Goal: Task Accomplishment & Management: Complete application form

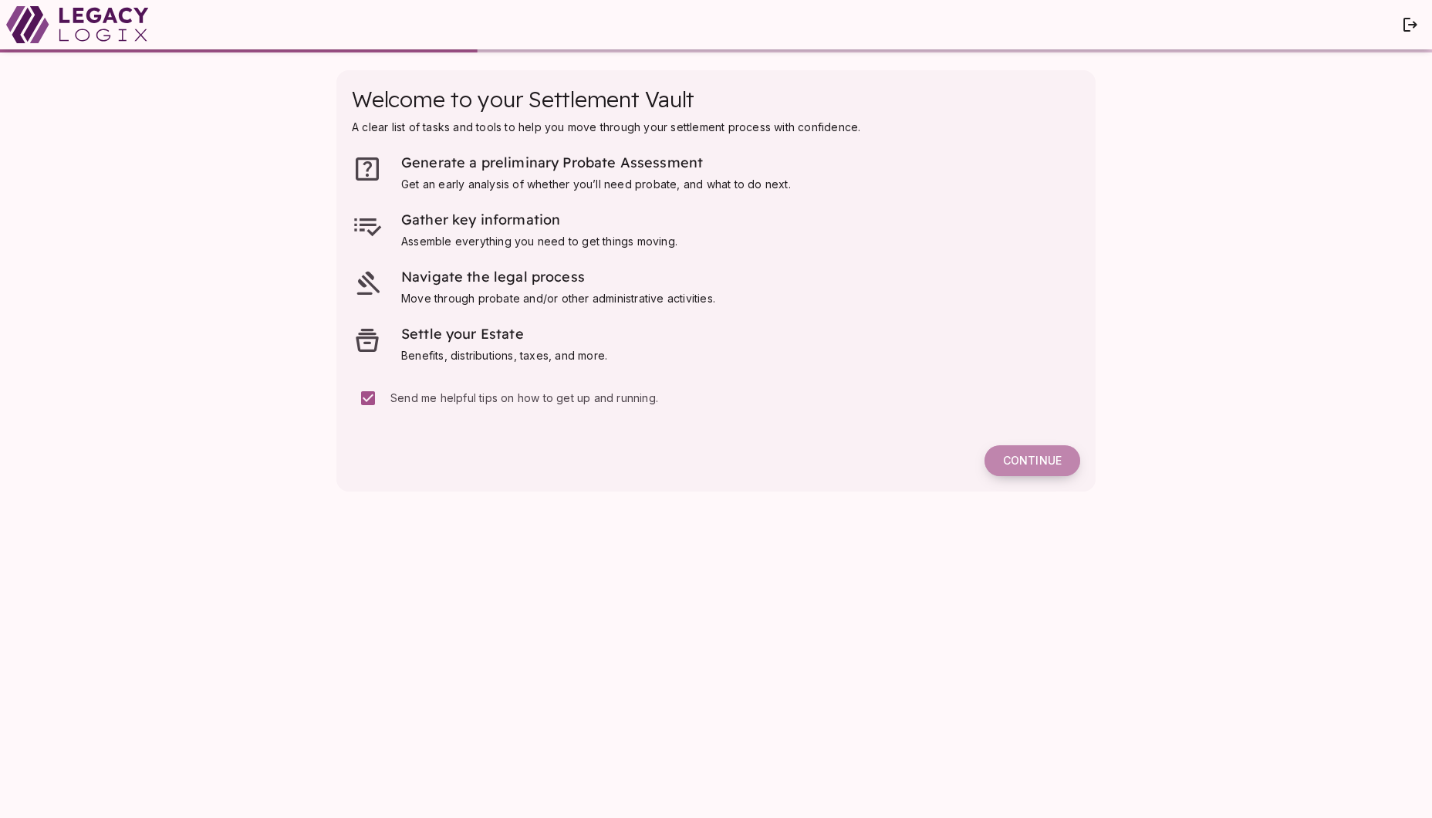
click at [1032, 460] on span "Continue" at bounding box center [1032, 461] width 59 height 14
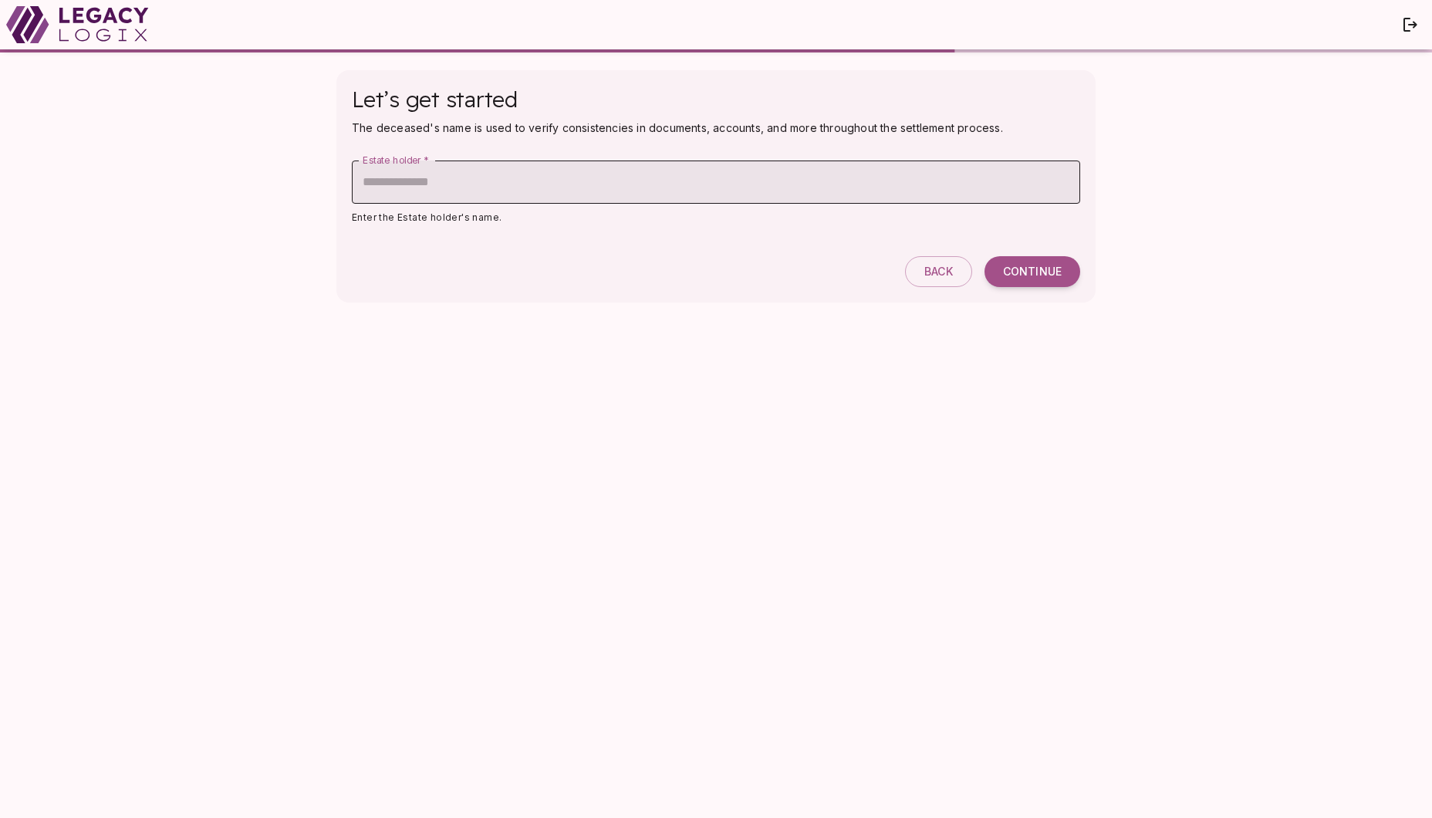
click at [526, 181] on input "Estate holder   *" at bounding box center [716, 182] width 729 height 43
type input "**********"
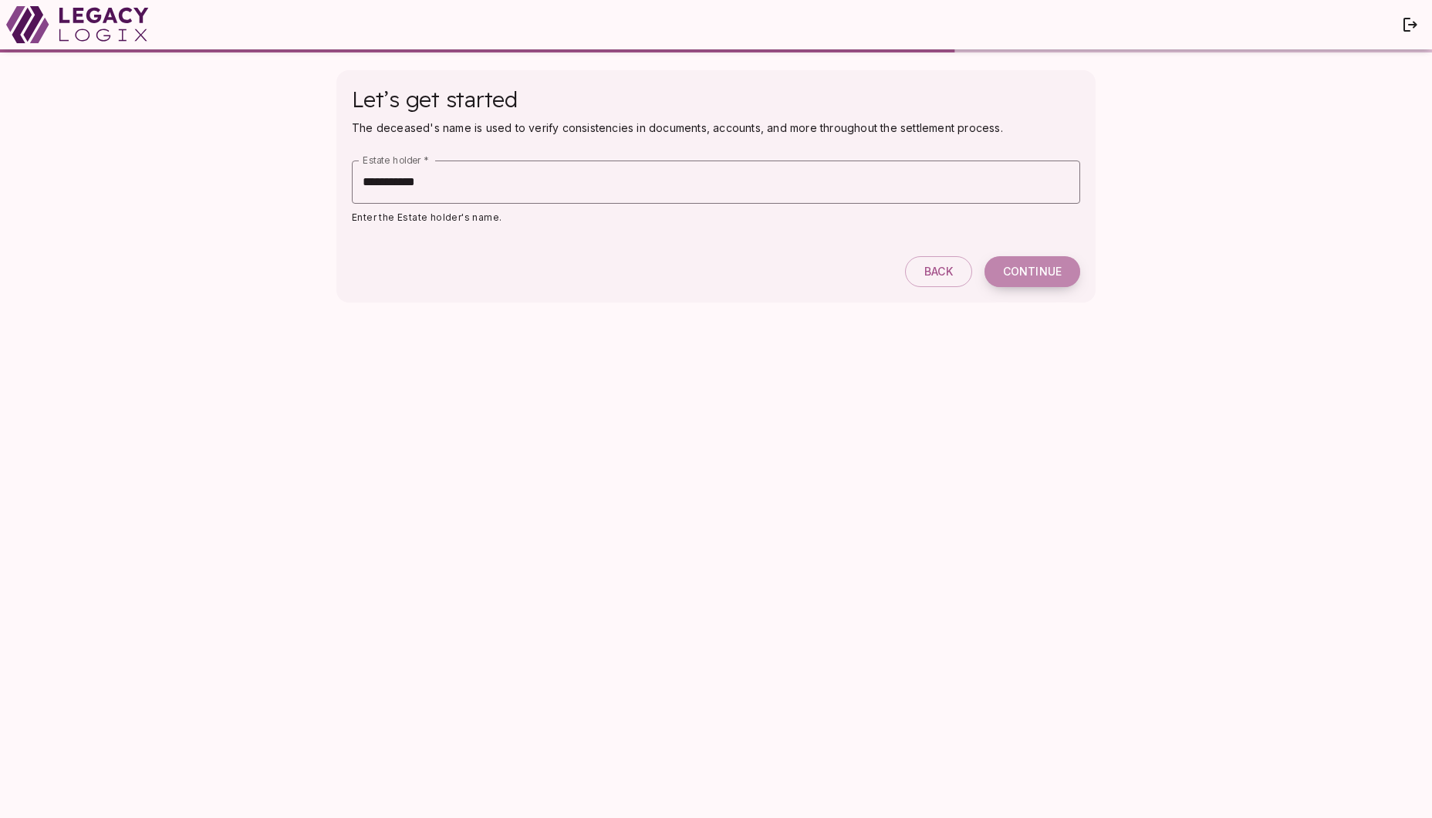
click at [1023, 271] on span "Continue" at bounding box center [1032, 272] width 59 height 14
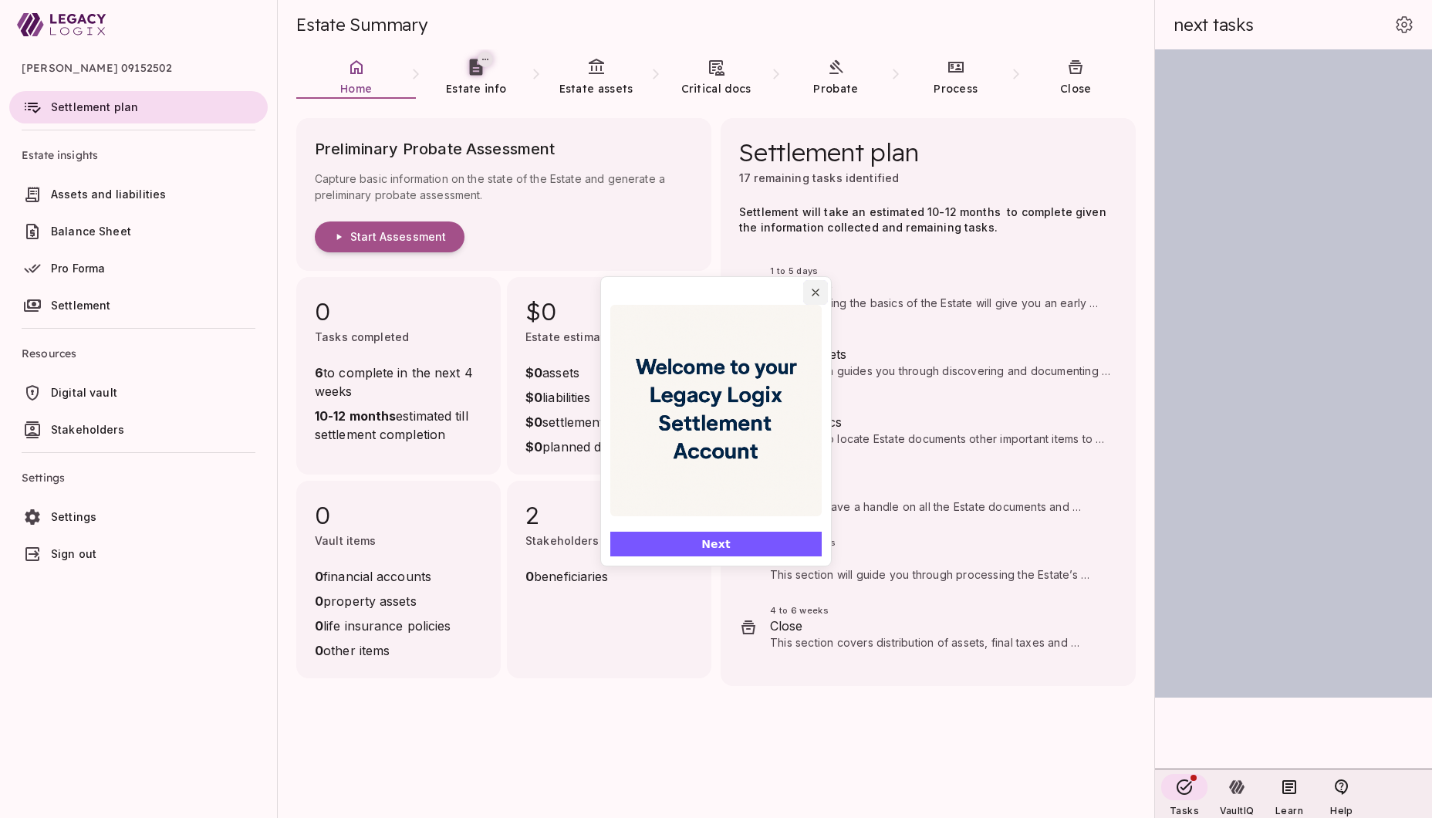
click at [817, 292] on icon "Close popover" at bounding box center [816, 292] width 12 height 12
click at [816, 293] on icon "Close popover" at bounding box center [816, 292] width 6 height 6
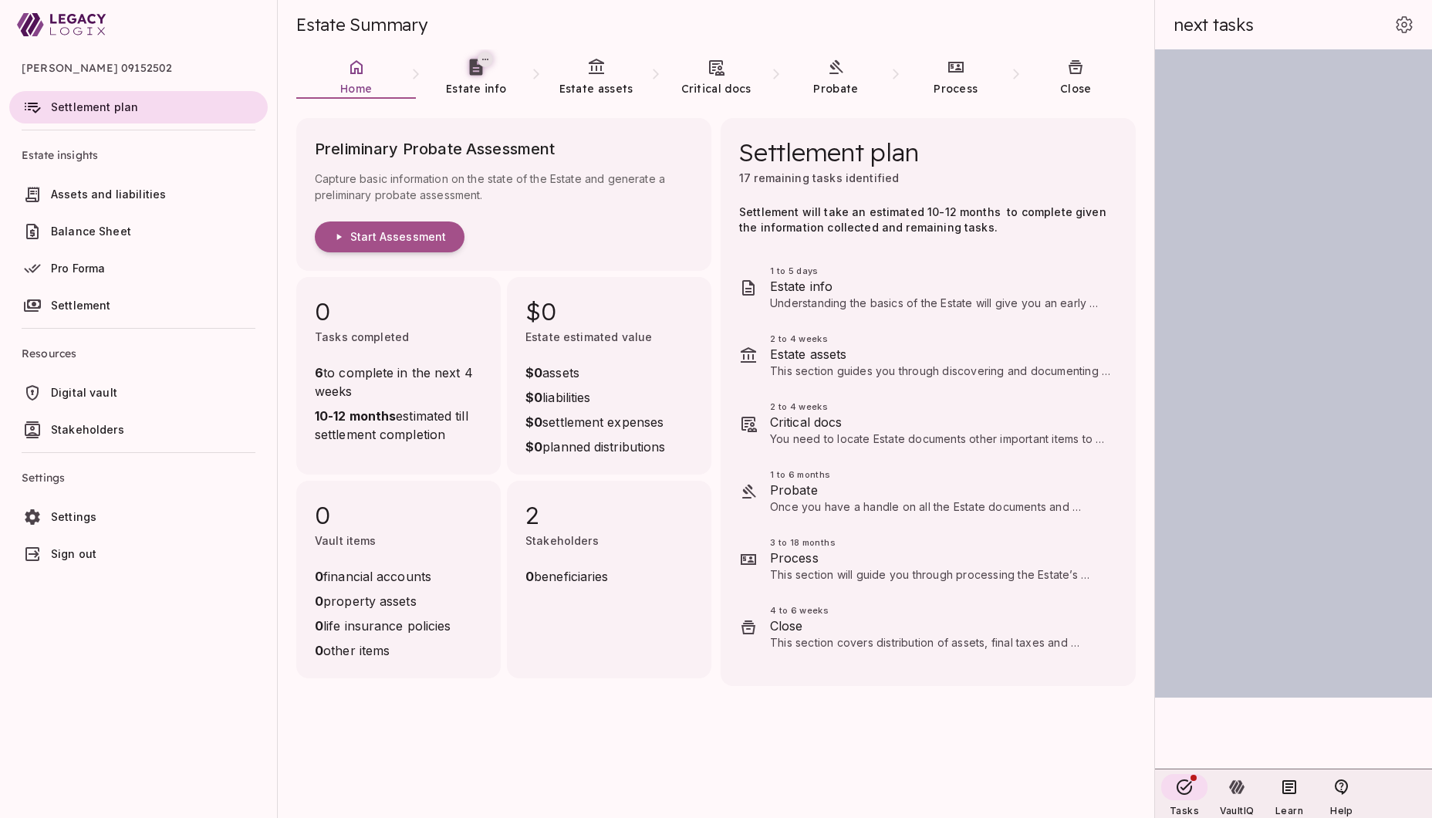
click at [92, 392] on span "Digital vault" at bounding box center [84, 392] width 66 height 13
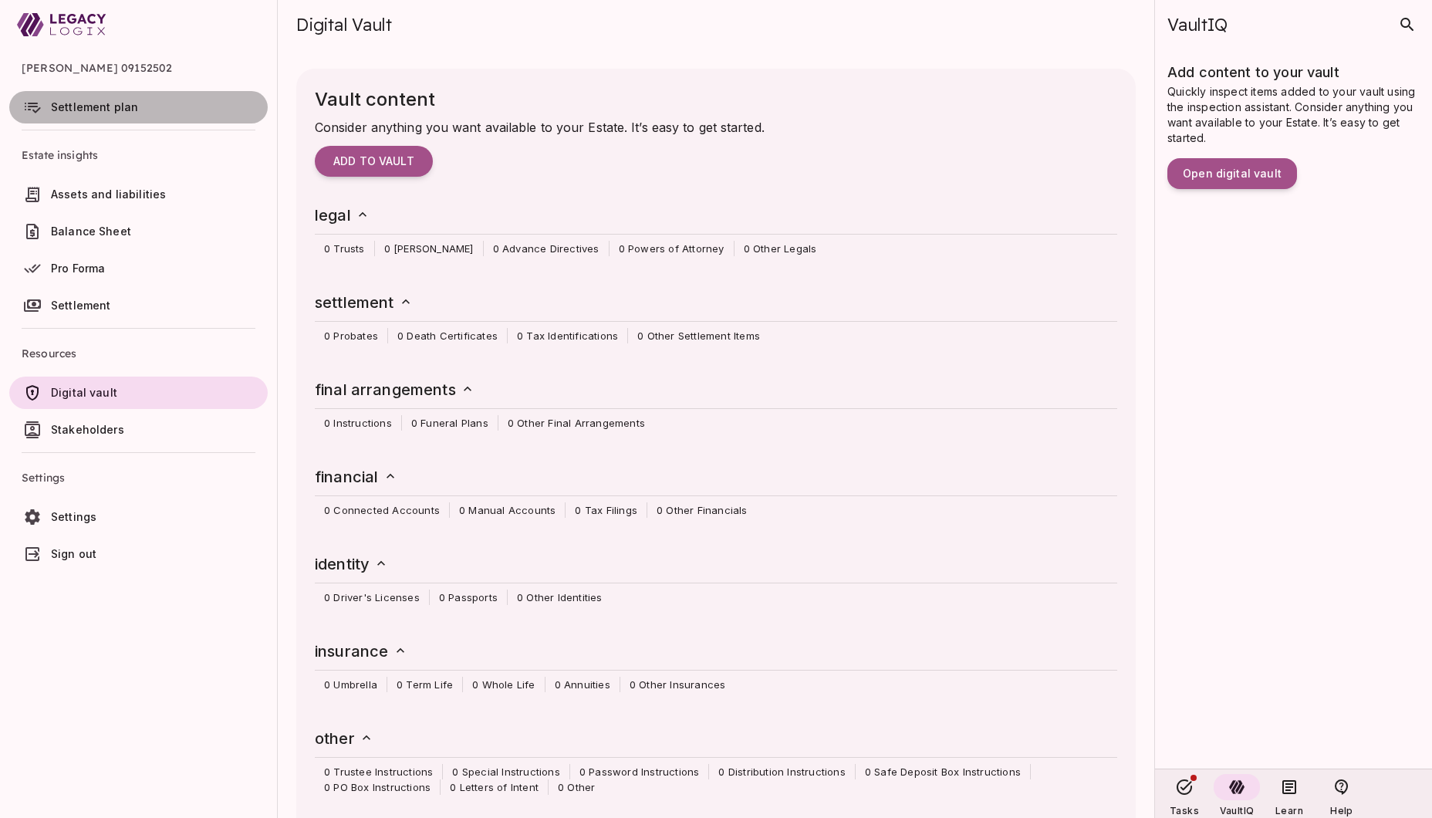
click at [91, 105] on span "Settlement plan" at bounding box center [94, 106] width 87 height 13
